Goal: Register for event/course

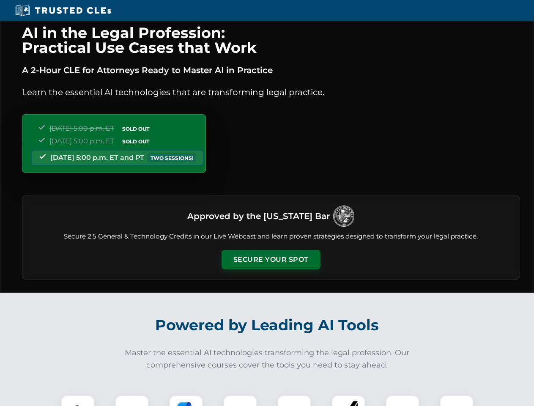
click at [271, 260] on button "Secure Your Spot" at bounding box center [271, 259] width 99 height 19
click at [78, 401] on img at bounding box center [78, 412] width 25 height 25
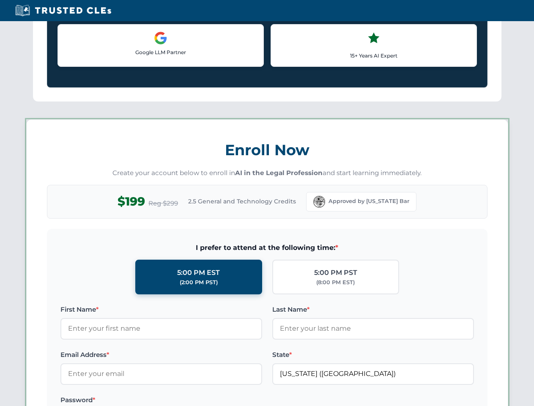
click at [186, 401] on label "Password *" at bounding box center [162, 400] width 202 height 10
